Goal: Task Accomplishment & Management: Manage account settings

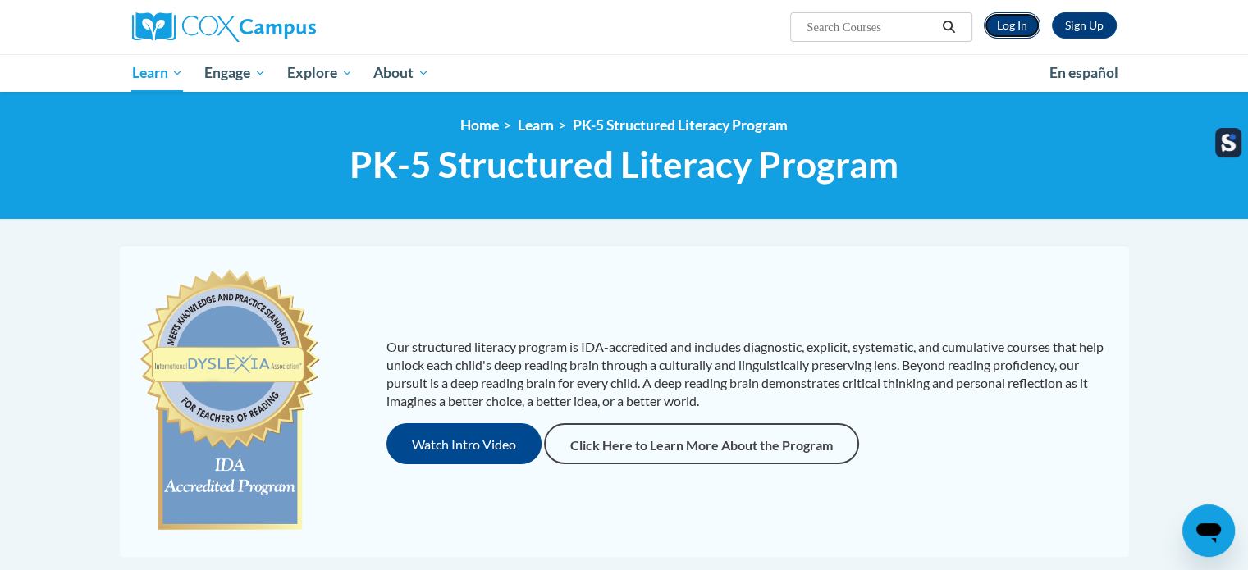
click at [1031, 22] on link "Log In" at bounding box center [1012, 25] width 57 height 26
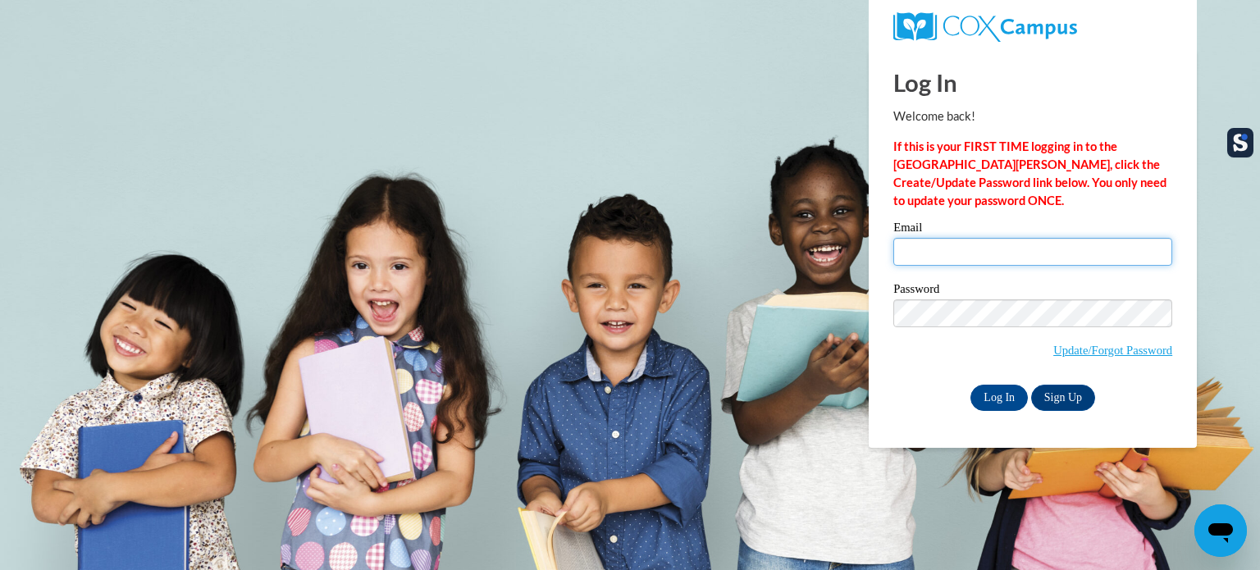
type input "jotis@seymour.k12.wi.us"
click at [968, 240] on input "jotis@seymour.k12.wi.us" at bounding box center [1033, 252] width 279 height 28
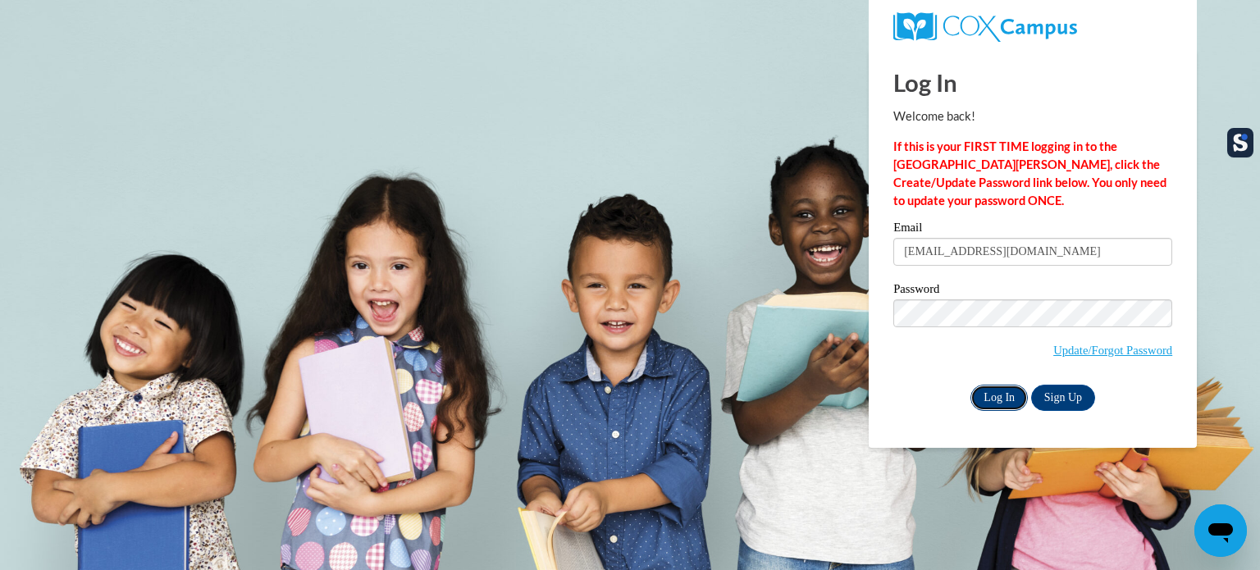
click at [1008, 398] on input "Log In" at bounding box center [999, 398] width 57 height 26
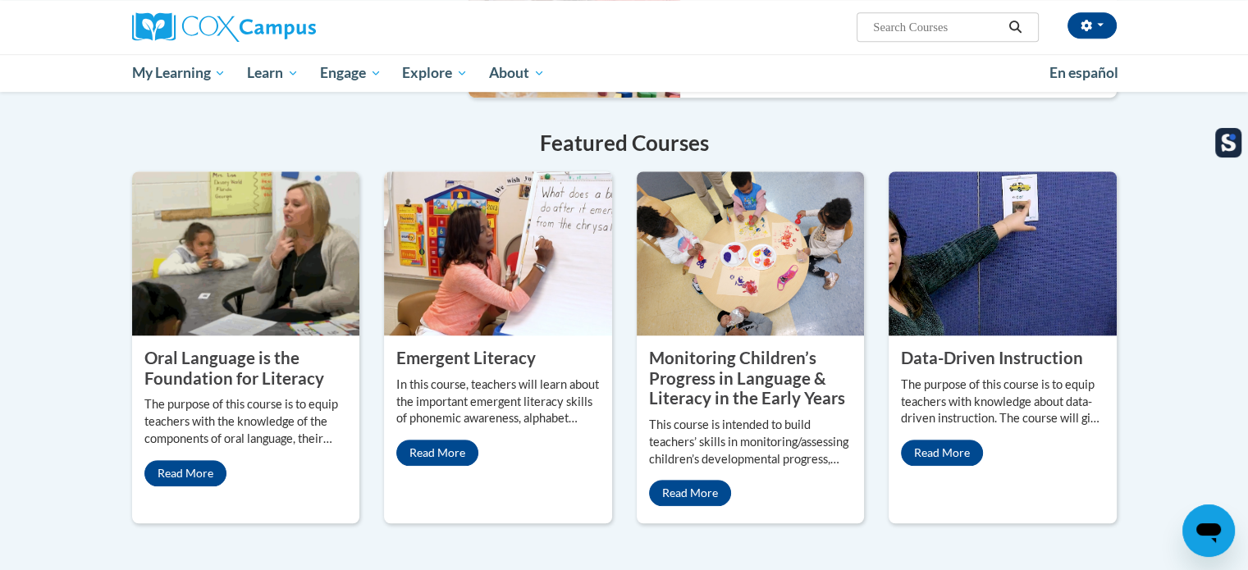
scroll to position [1259, 0]
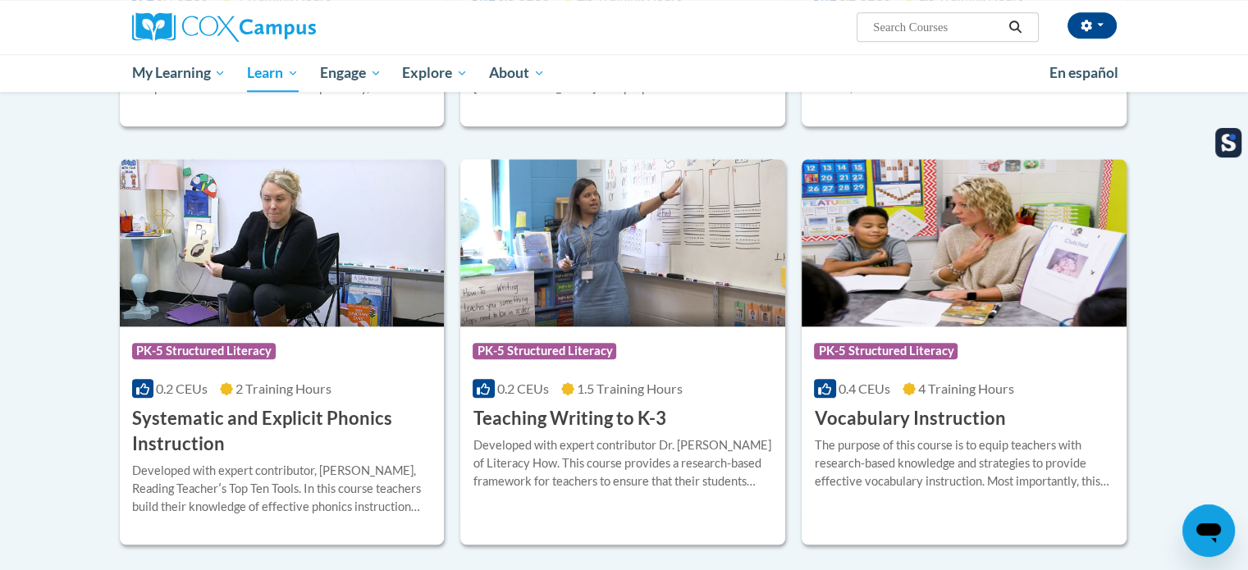
scroll to position [1704, 0]
